Goal: Task Accomplishment & Management: Use online tool/utility

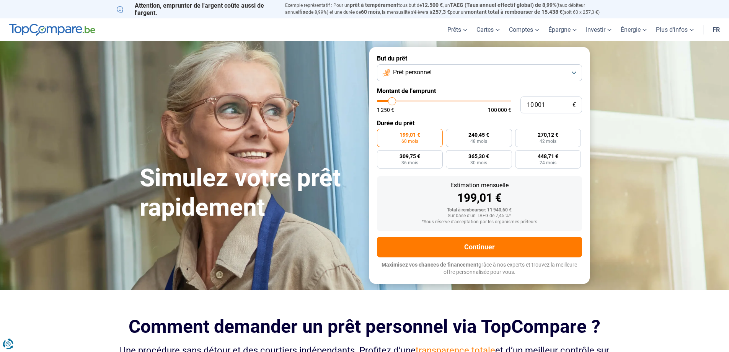
type input "10 500"
type input "10500"
type input "11 000"
type input "11000"
type input "11 250"
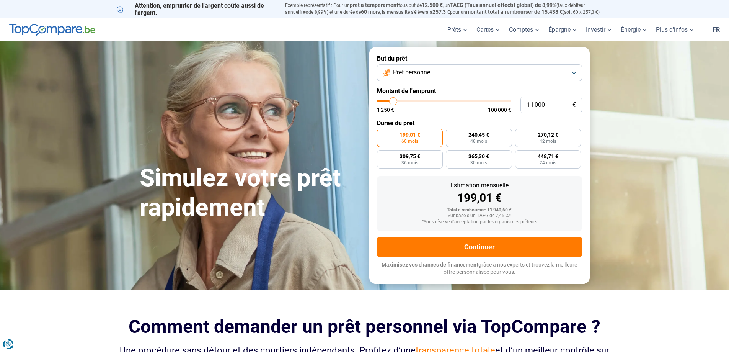
type input "11250"
type input "11 500"
type input "11500"
type input "12 750"
type input "12750"
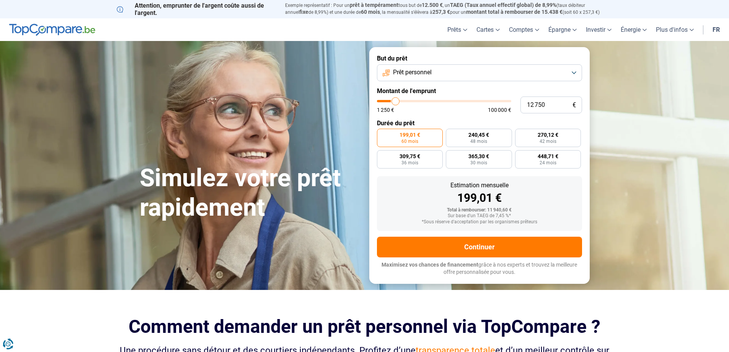
type input "13 250"
type input "13250"
type input "14 250"
type input "14250"
type input "14 750"
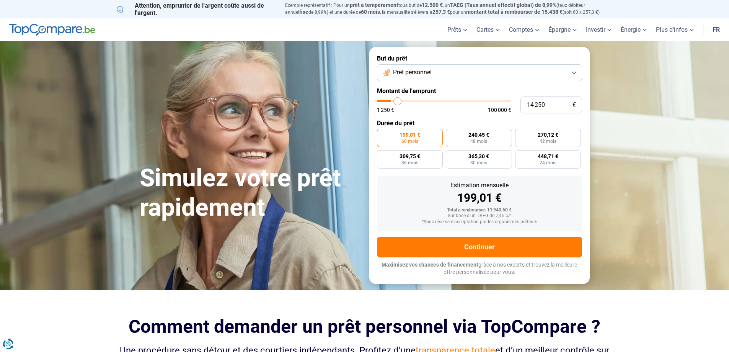
type input "14750"
type input "15 000"
type input "15000"
type input "15 750"
type input "15750"
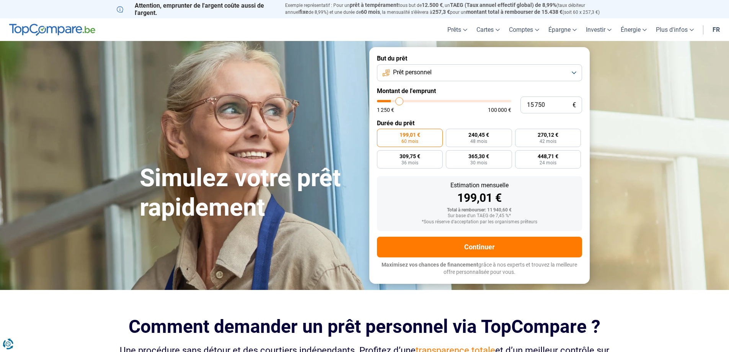
type input "16 000"
type input "16000"
type input "16 500"
type input "16500"
type input "17 000"
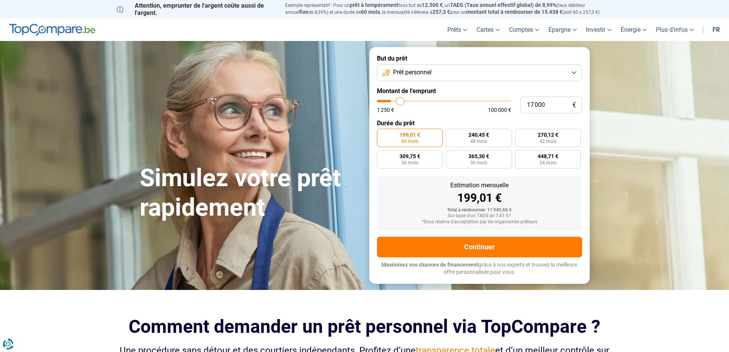
type input "17000"
type input "17 250"
type input "17250"
type input "17 500"
type input "17500"
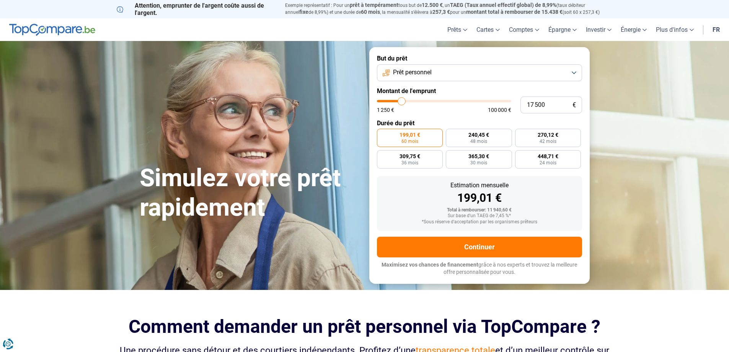
type input "17 750"
type input "17750"
type input "18 000"
type input "18000"
type input "18 500"
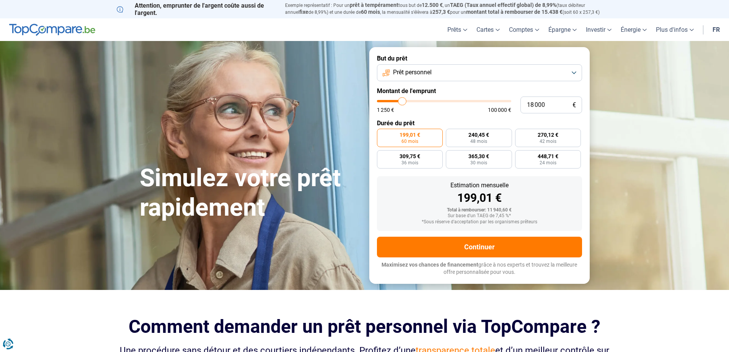
type input "18500"
type input "18 750"
type input "18750"
type input "19 250"
type input "19250"
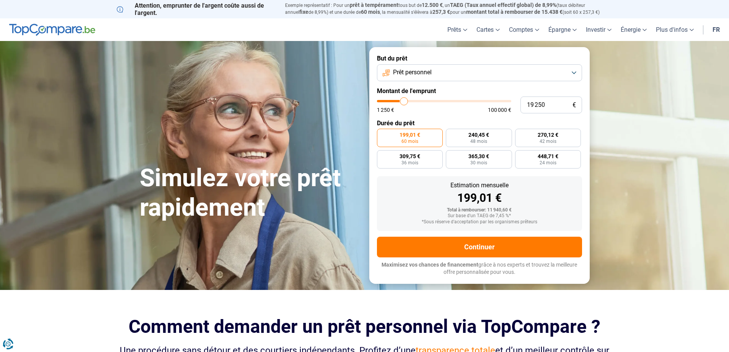
type input "19 750"
type input "19750"
type input "20 000"
type input "20000"
type input "20 250"
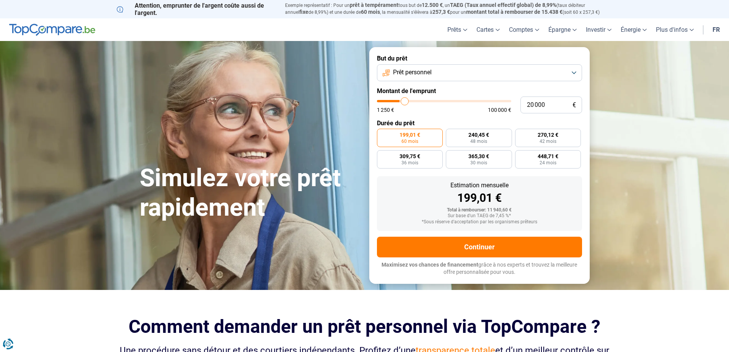
type input "20250"
type input "20 500"
type input "20500"
type input "21 250"
type input "21250"
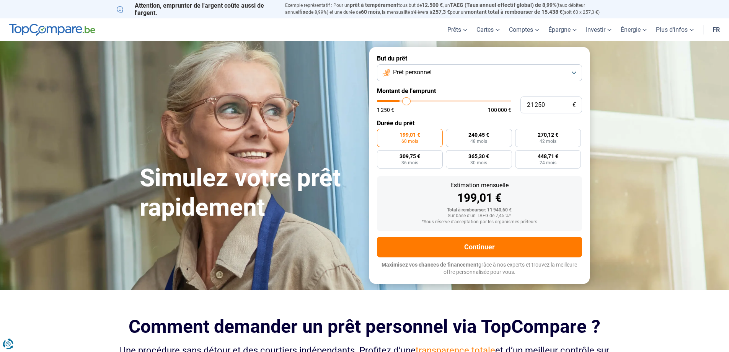
type input "21 750"
type input "21750"
type input "22 000"
type input "22000"
type input "22 250"
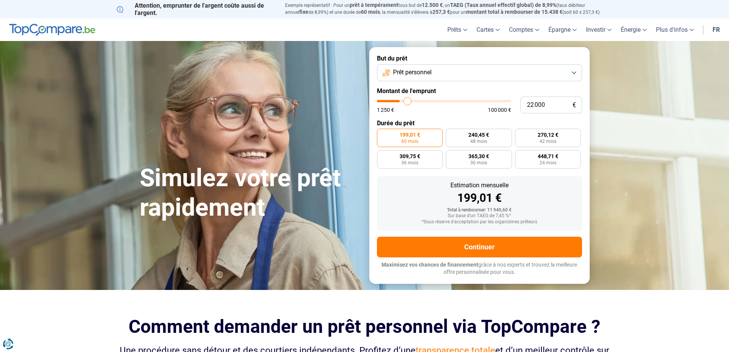
type input "22250"
type input "23 250"
type input "23250"
type input "23 500"
type input "23500"
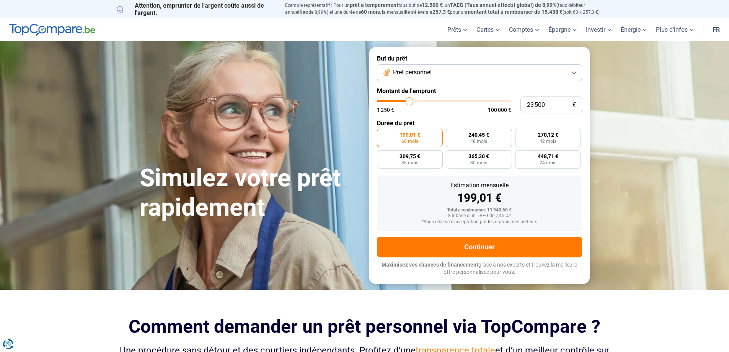
type input "23 750"
type input "23750"
type input "24 250"
type input "24250"
type input "24 500"
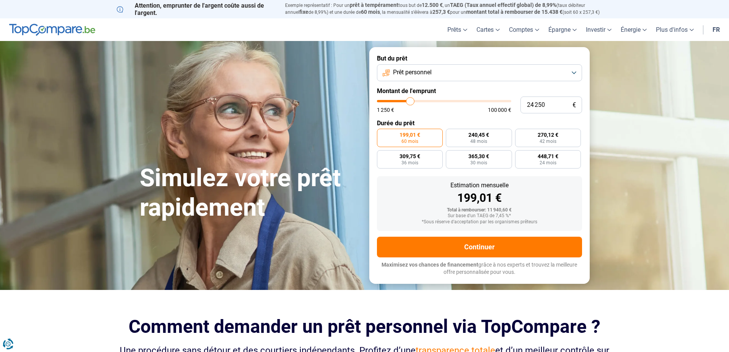
type input "24500"
type input "24 750"
type input "24750"
type input "25 750"
type input "25750"
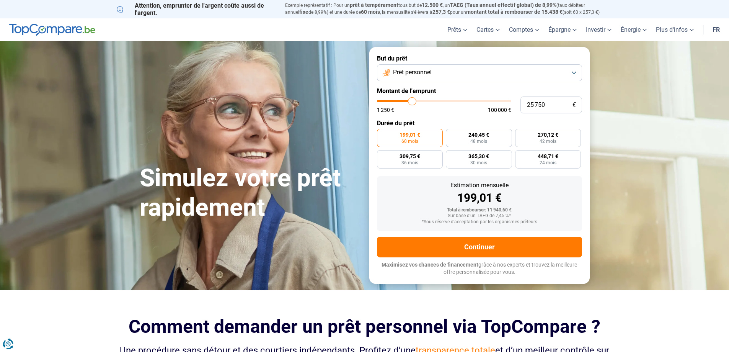
type input "26 750"
type input "26750"
type input "27 250"
type input "27250"
type input "27 500"
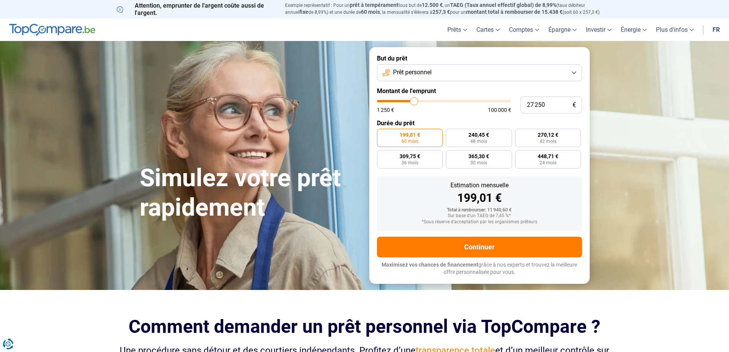
type input "27500"
type input "27 750"
type input "27750"
type input "28 250"
type input "28250"
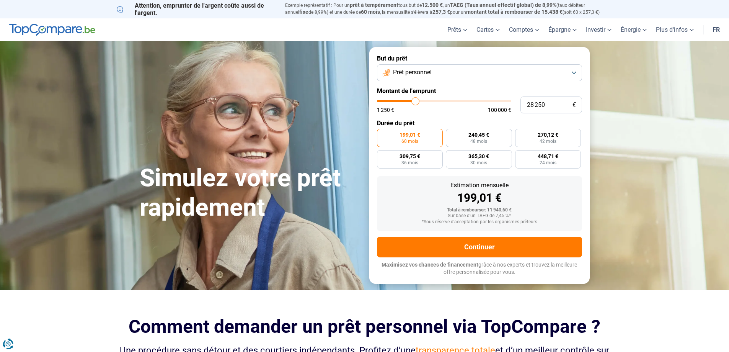
type input "29 000"
type input "29000"
type input "29 250"
type input "29250"
type input "29 500"
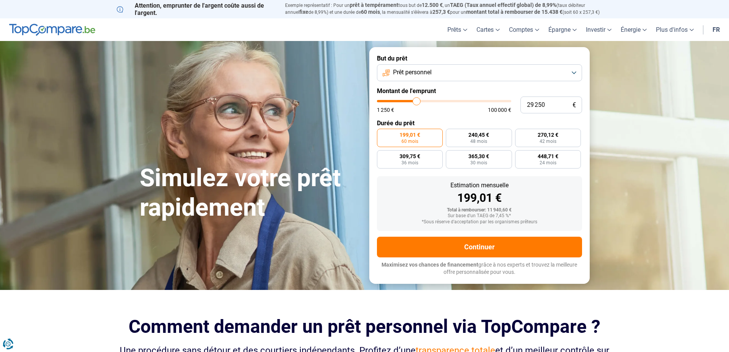
type input "29500"
type input "29 750"
type input "29750"
type input "30 250"
type input "30250"
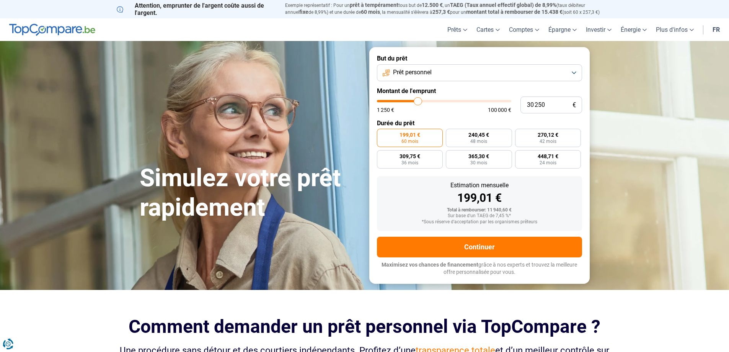
type input "29 750"
type input "29750"
type input "29 250"
type input "29250"
type input "29 000"
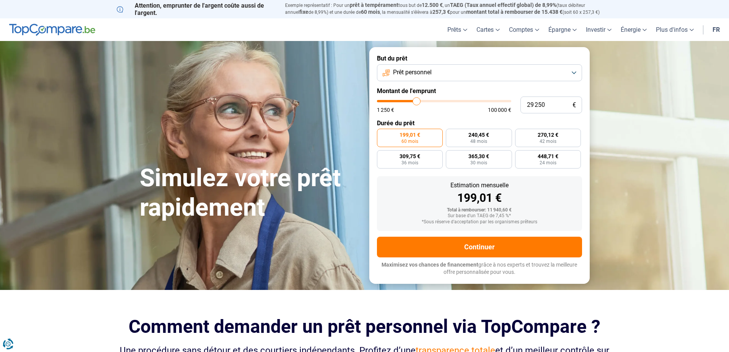
type input "29000"
type input "28 750"
type input "28750"
type input "29 000"
type input "29000"
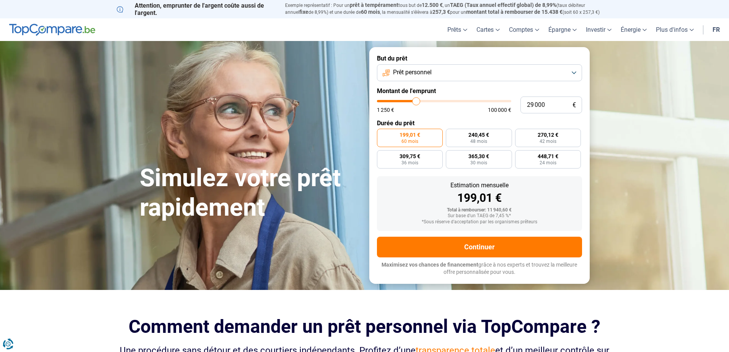
type input "29 250"
type input "29250"
type input "29 000"
drag, startPoint x: 393, startPoint y: 99, endPoint x: 416, endPoint y: 102, distance: 23.9
type input "29000"
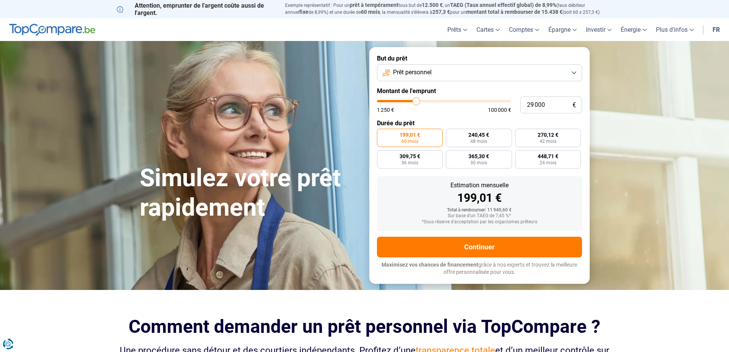
click at [416, 102] on input "range" at bounding box center [444, 101] width 134 height 2
radio input "false"
type input "27 750"
type input "27750"
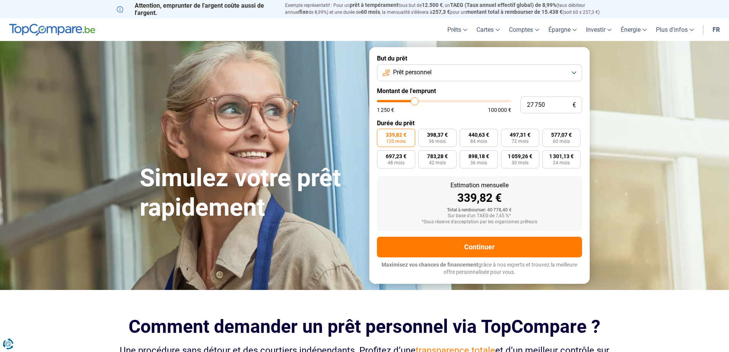
type input "27 500"
type input "27500"
type input "27 250"
type input "27250"
type input "26 500"
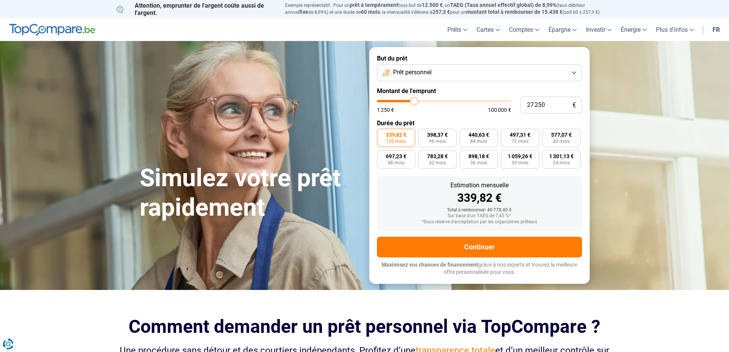
type input "26500"
type input "26 250"
type input "26250"
type input "26 000"
type input "26000"
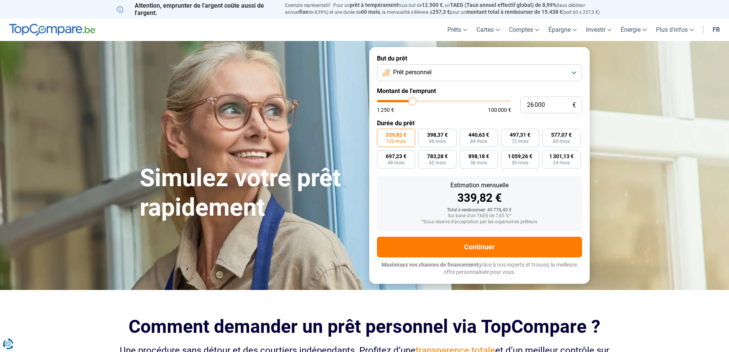
type input "25 750"
type input "25750"
type input "25 250"
type input "25250"
click at [412, 101] on input "range" at bounding box center [444, 101] width 134 height 2
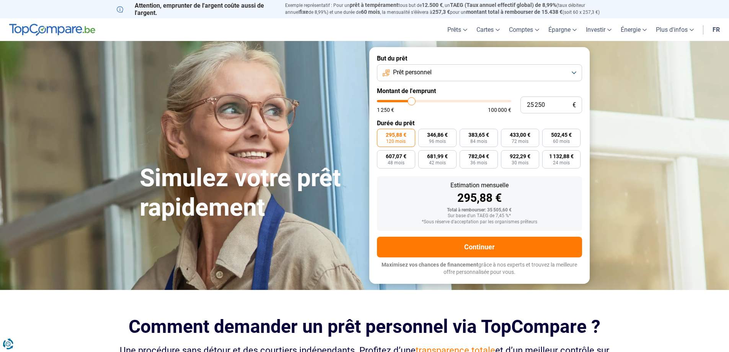
type input "24 500"
type input "24500"
type input "24 250"
type input "24250"
type input "23 750"
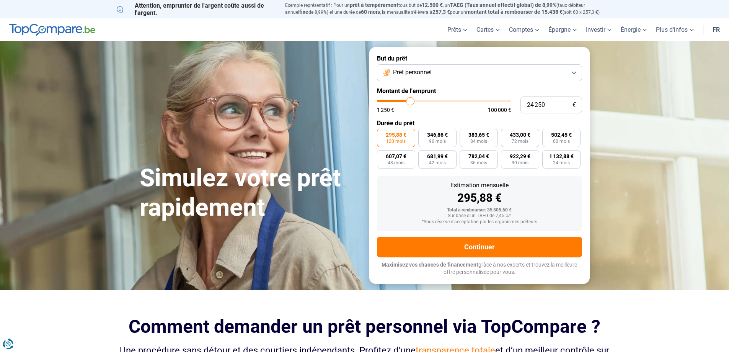
type input "23750"
type input "23 250"
type input "23250"
type input "22 750"
type input "22750"
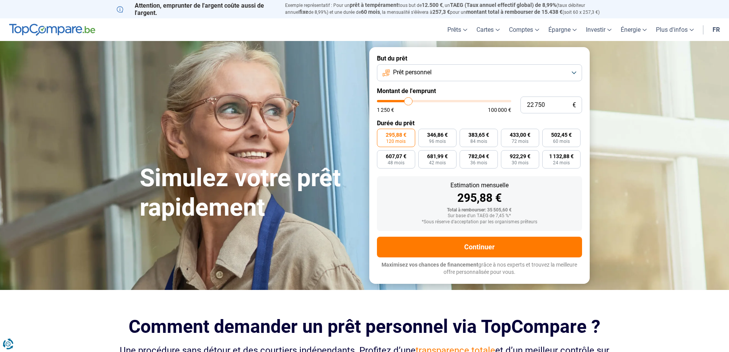
type input "22 250"
type input "22250"
type input "21 750"
type input "21750"
type input "22 000"
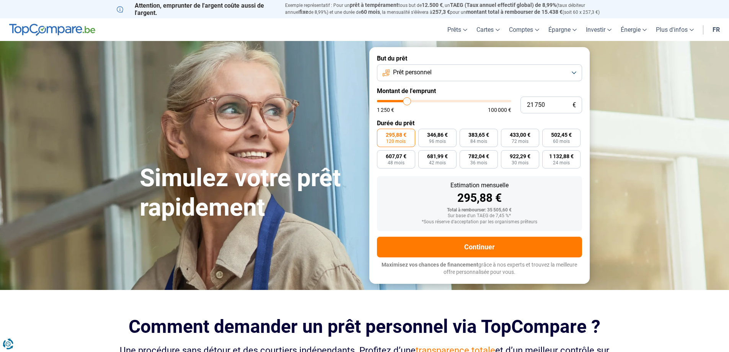
type input "22000"
type input "22 250"
type input "22250"
type input "22 750"
type input "22750"
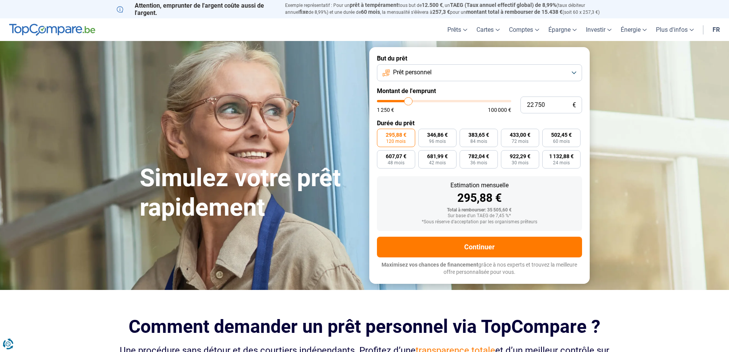
type input "23 500"
type input "23500"
type input "23 750"
type input "23750"
type input "24 250"
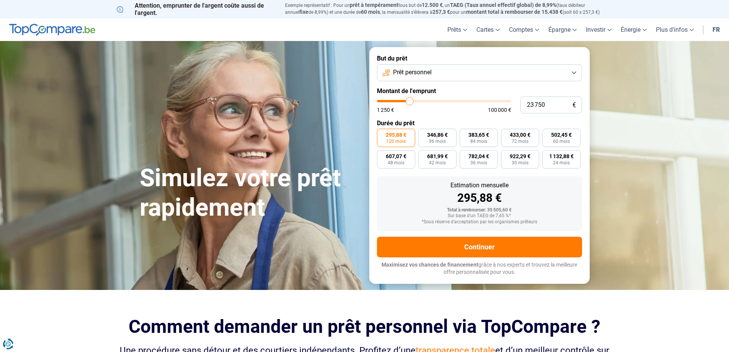
type input "24250"
type input "24 500"
type input "24500"
click at [411, 102] on input "range" at bounding box center [444, 101] width 134 height 2
click at [573, 72] on button "Prêt personnel" at bounding box center [479, 72] width 205 height 17
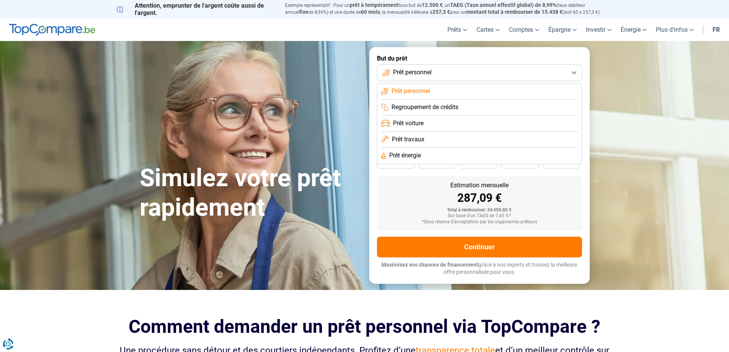
click at [404, 123] on span "Prêt voiture" at bounding box center [408, 123] width 31 height 8
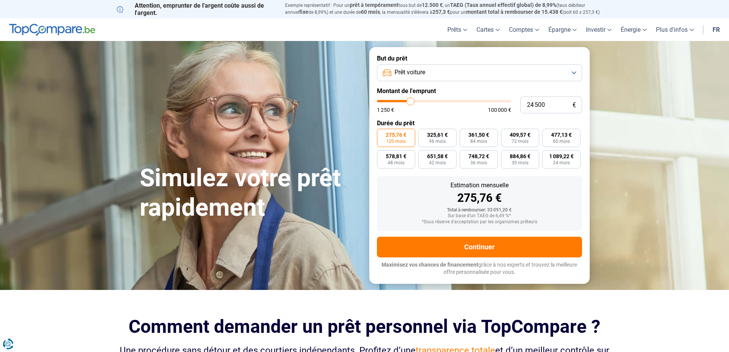
type input "23 750"
type input "23750"
type input "24 250"
type input "24250"
type input "24 750"
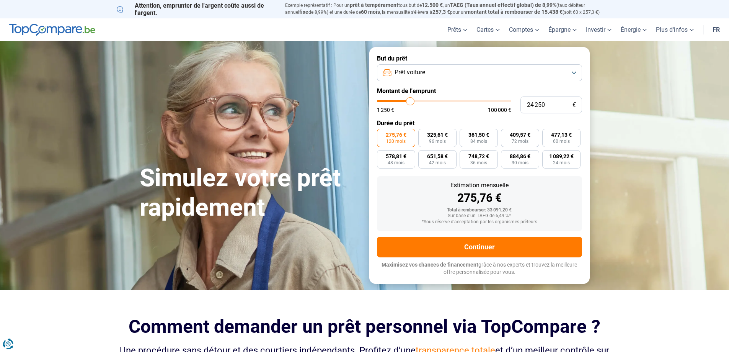
type input "24750"
type input "25 000"
type input "25000"
type input "25 250"
type input "25250"
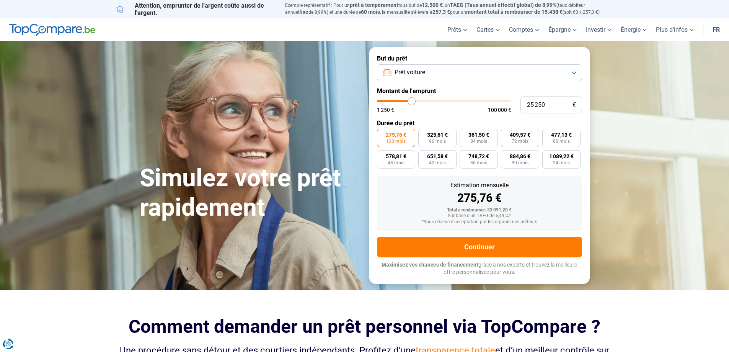
type input "25 750"
type input "25750"
type input "26 000"
type input "26000"
type input "26 250"
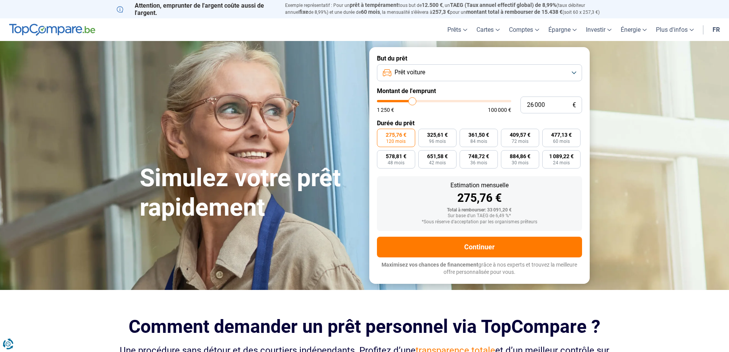
type input "26250"
type input "26 500"
type input "26500"
type input "26 750"
type input "26750"
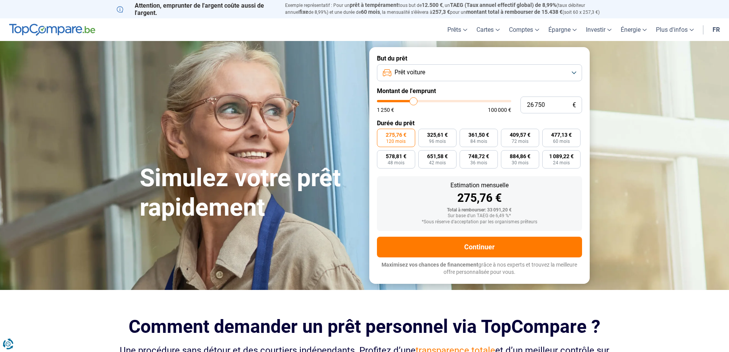
type input "27 250"
type input "27250"
type input "27 500"
type input "27500"
type input "28 250"
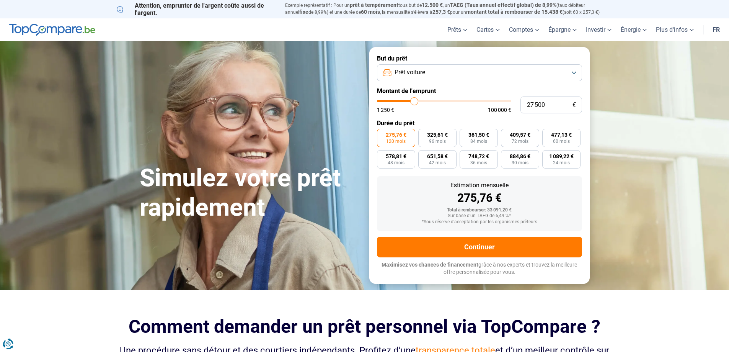
type input "28250"
type input "29 000"
drag, startPoint x: 410, startPoint y: 100, endPoint x: 416, endPoint y: 100, distance: 6.5
type input "29000"
click at [416, 100] on input "range" at bounding box center [444, 101] width 134 height 2
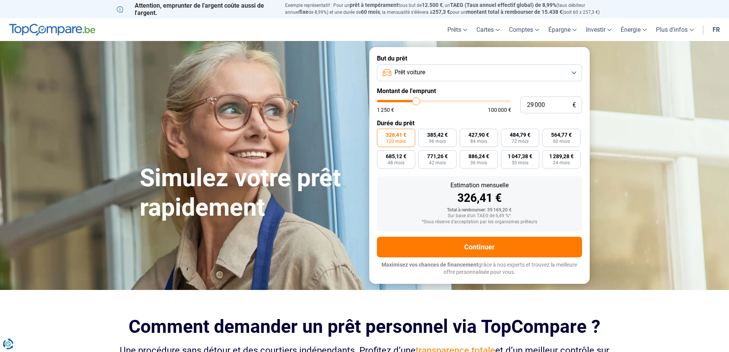
type input "26 750"
type input "26750"
type input "26 500"
type input "26500"
type input "26 250"
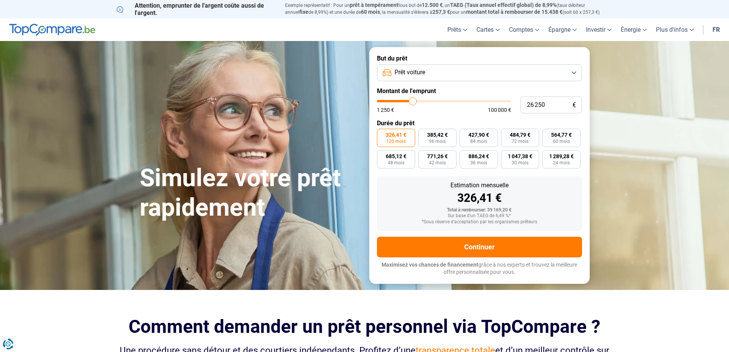
type input "26250"
click at [413, 101] on input "range" at bounding box center [444, 101] width 134 height 2
type input "26 000"
type input "26000"
type input "25 750"
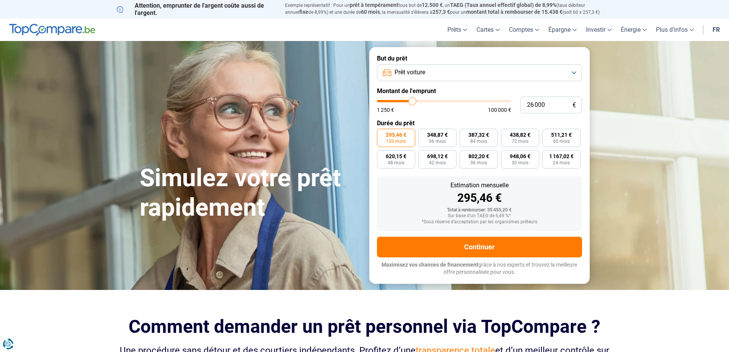
type input "25750"
type input "25 250"
type input "25250"
type input "25 000"
type input "25000"
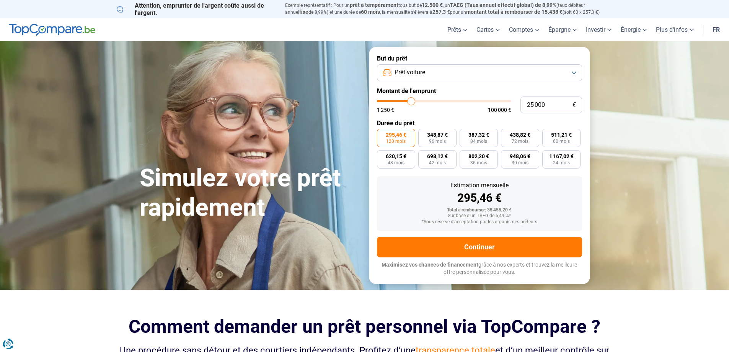
click at [411, 101] on input "range" at bounding box center [444, 101] width 134 height 2
type input "24 750"
type input "24750"
type input "24 500"
type input "24500"
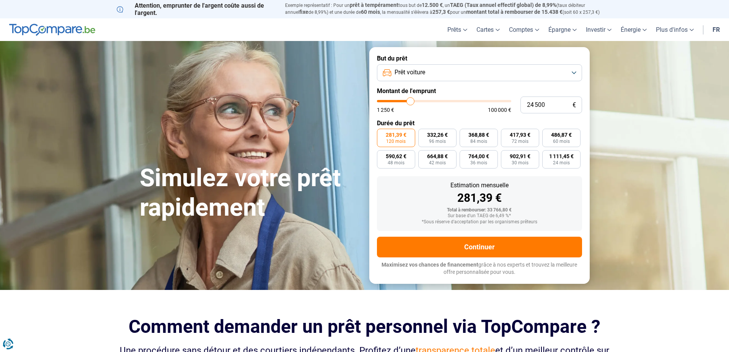
type input "24 250"
type input "24250"
click at [410, 101] on input "range" at bounding box center [444, 101] width 134 height 2
type input "23 750"
type input "23750"
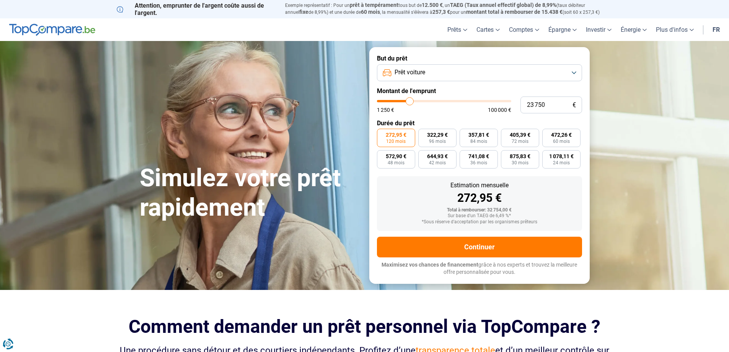
click at [410, 101] on input "range" at bounding box center [444, 101] width 134 height 2
